Goal: Task Accomplishment & Management: Manage account settings

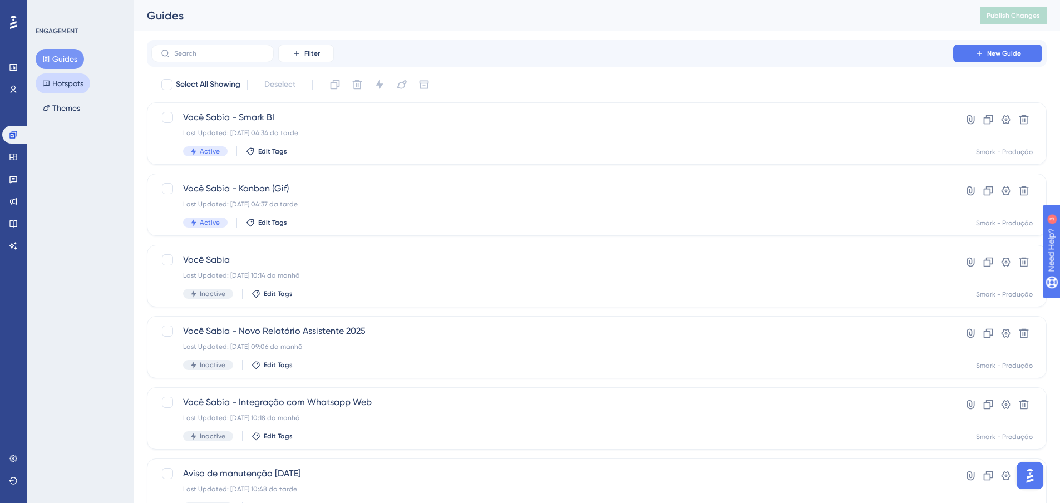
click at [77, 90] on button "Hotspots" at bounding box center [63, 83] width 55 height 20
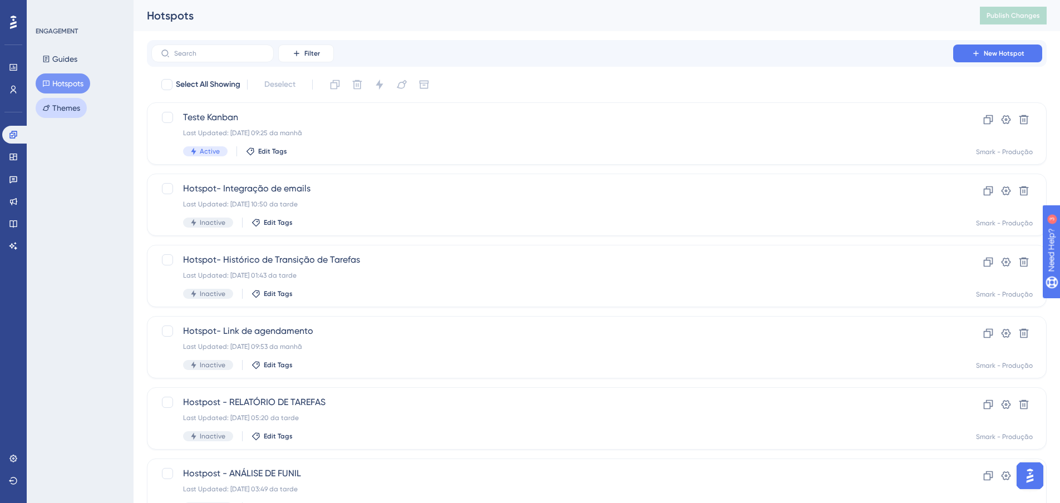
click at [73, 111] on button "Themes" at bounding box center [61, 108] width 51 height 20
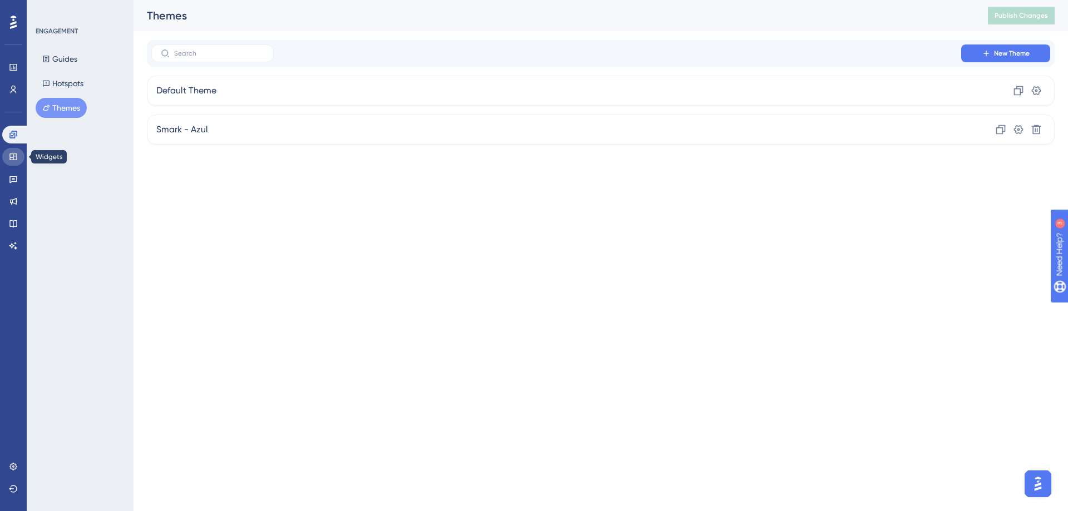
click at [15, 161] on icon at bounding box center [13, 156] width 9 height 9
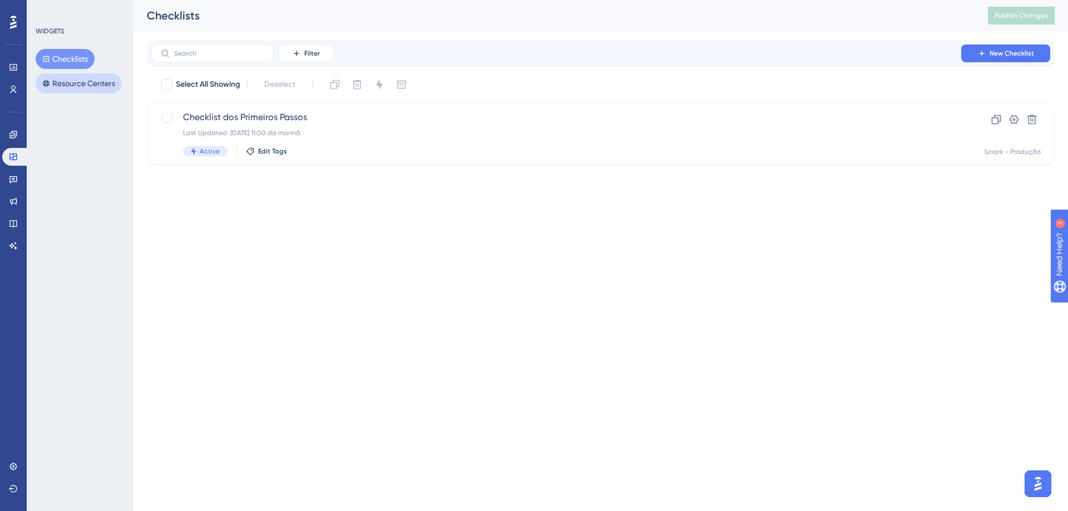
click at [77, 90] on button "Resource Centers" at bounding box center [79, 83] width 86 height 20
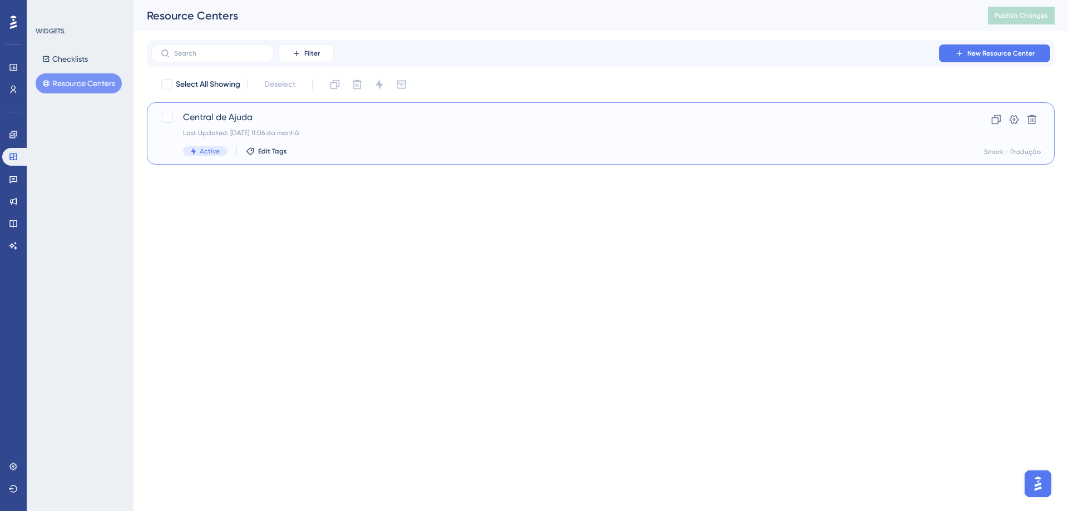
click at [239, 130] on div "Last Updated: [DATE] 11:06 da manhã" at bounding box center [556, 133] width 747 height 9
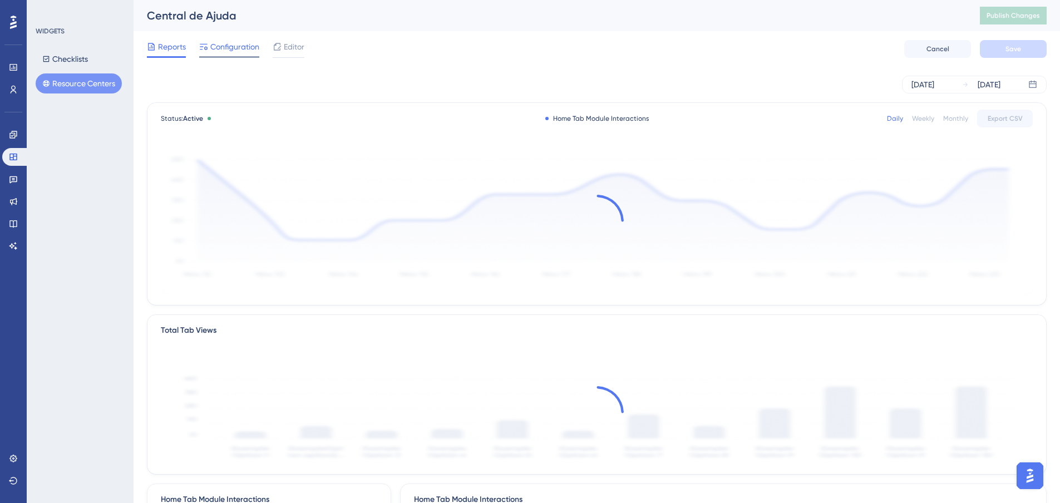
click at [242, 41] on span "Configuration" at bounding box center [234, 46] width 49 height 13
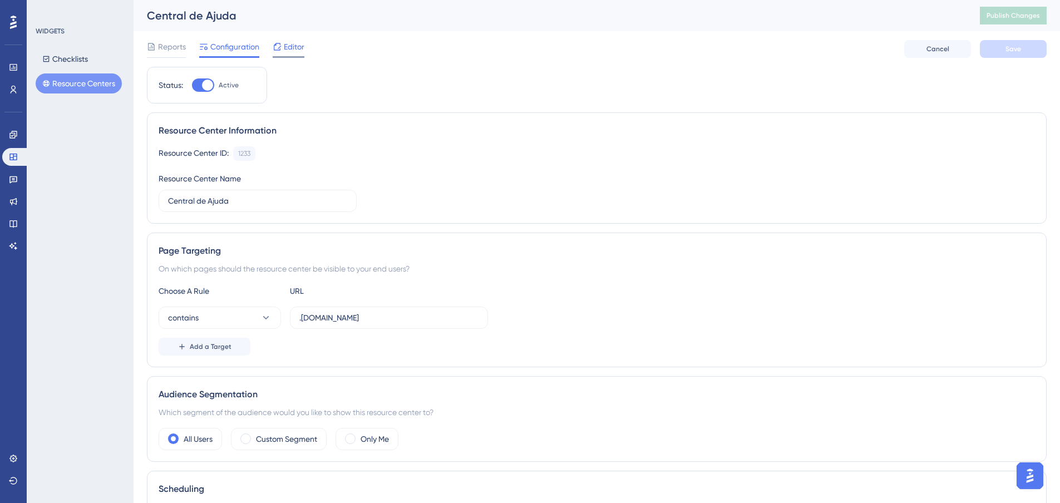
click at [295, 55] on div "Editor" at bounding box center [289, 49] width 32 height 18
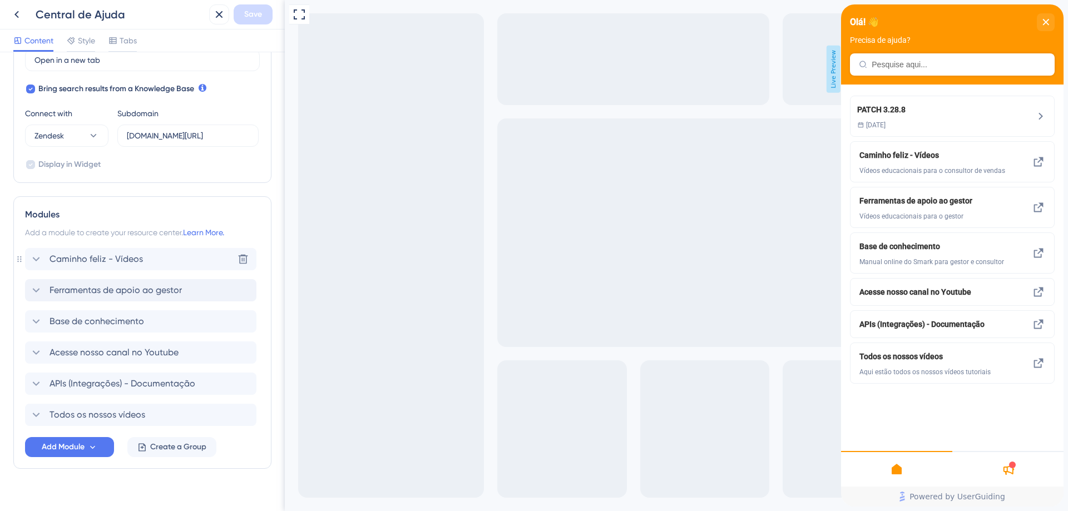
scroll to position [361, 0]
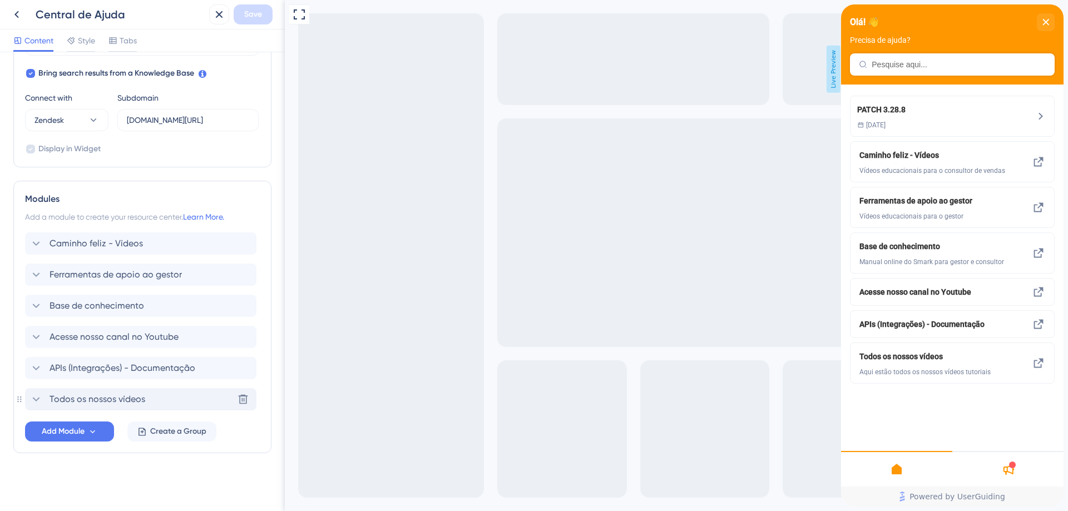
click at [142, 401] on span "Todos os nossos vídeos" at bounding box center [98, 399] width 96 height 13
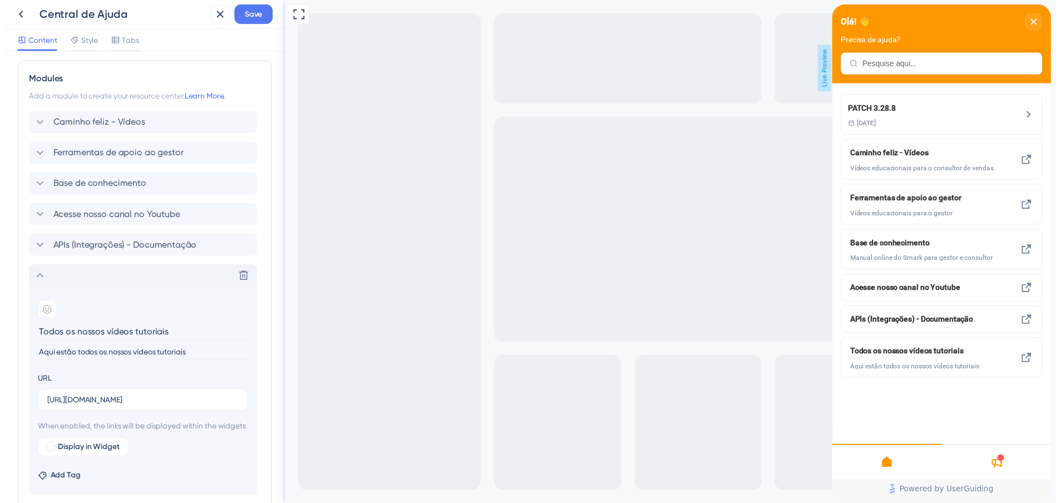
scroll to position [475, 0]
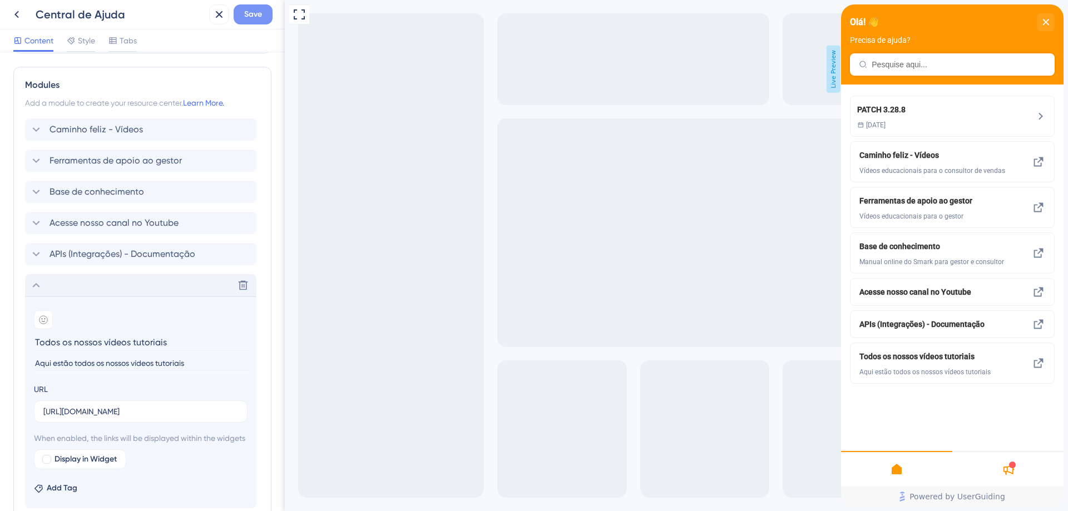
type input "Todos os nossos vídeos tutoriais"
click at [258, 16] on span "Save" at bounding box center [253, 14] width 18 height 13
click at [1054, 23] on div "close resource center" at bounding box center [1046, 22] width 18 height 18
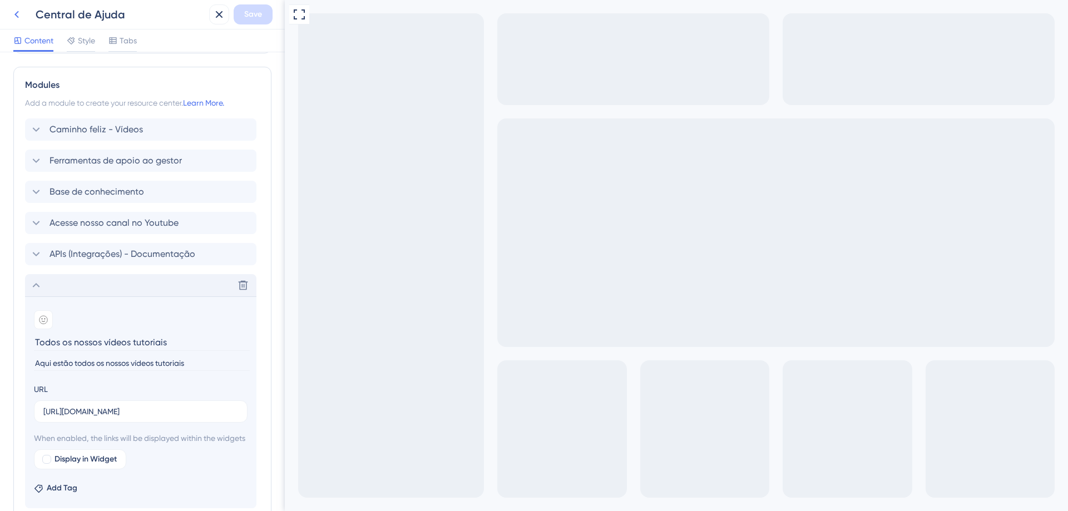
click at [9, 17] on button at bounding box center [17, 14] width 20 height 20
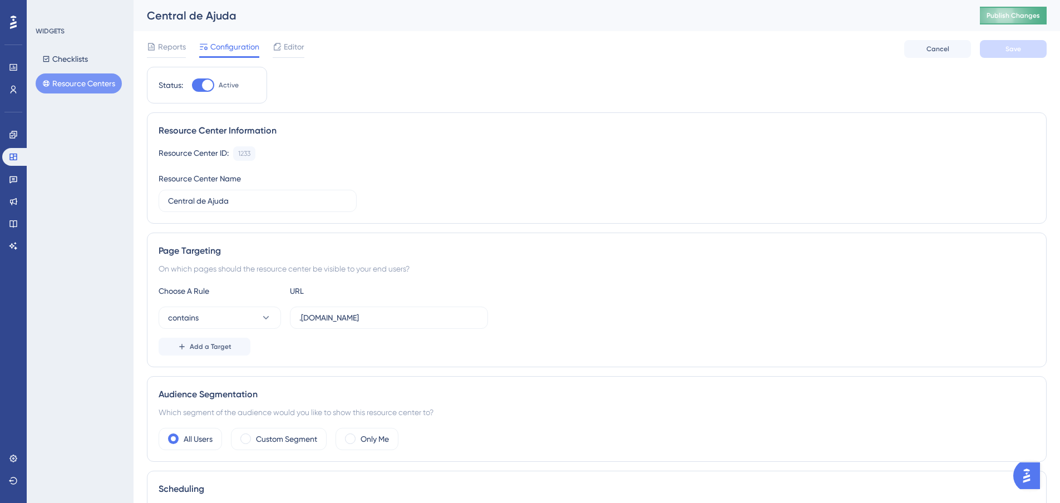
click at [1009, 11] on button "Publish Changes" at bounding box center [1013, 16] width 67 height 18
